Goal: Check status

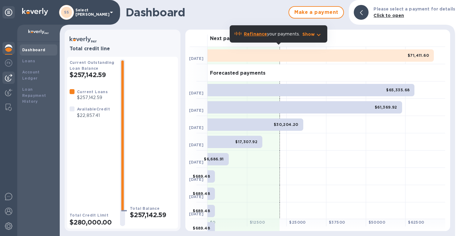
click at [7, 77] on img at bounding box center [8, 77] width 7 height 7
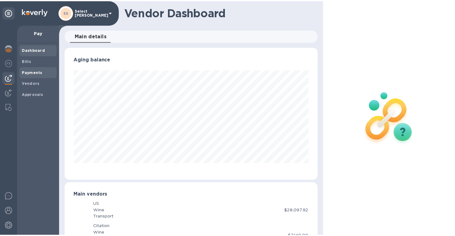
scroll to position [307761, 307641]
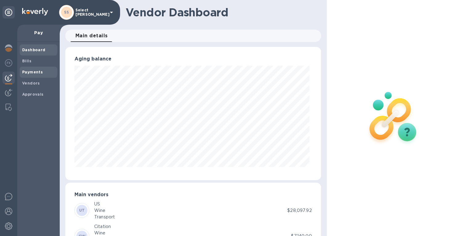
click at [36, 72] on b "Payments" at bounding box center [32, 72] width 21 height 5
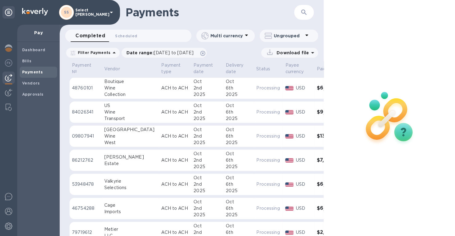
click at [194, 95] on div "2025" at bounding box center [207, 94] width 27 height 6
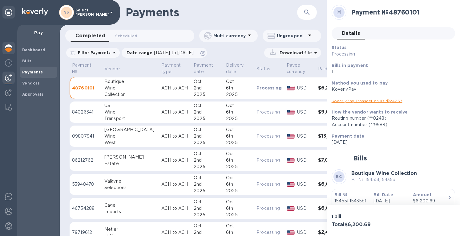
click at [9, 45] on img at bounding box center [8, 47] width 7 height 7
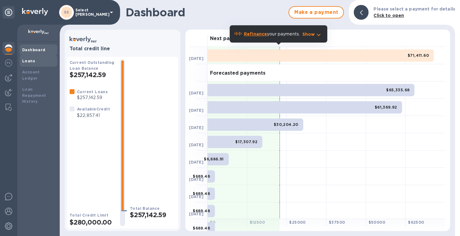
click at [34, 61] on div "Loans" at bounding box center [38, 61] width 33 height 6
